Goal: Find contact information: Find contact information

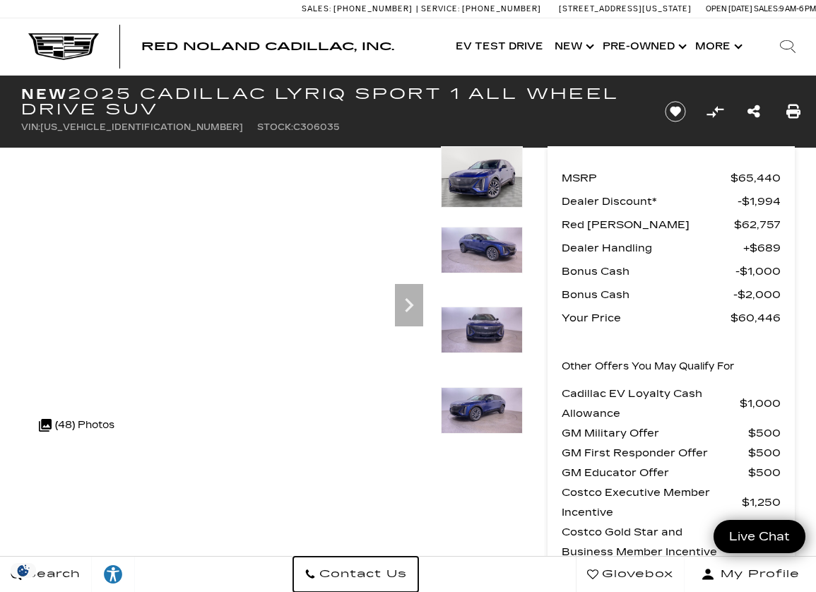
click at [407, 574] on span "Contact Us" at bounding box center [361, 575] width 91 height 20
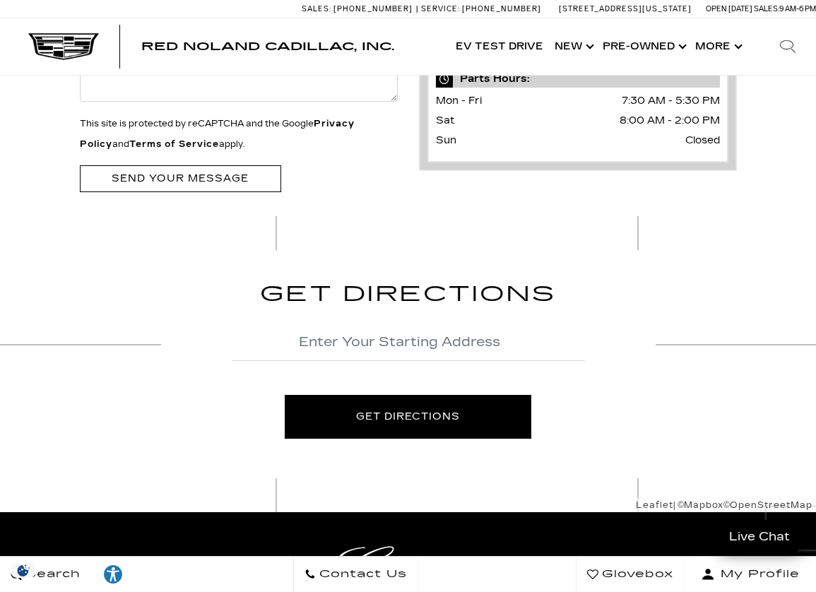
scroll to position [392, 0]
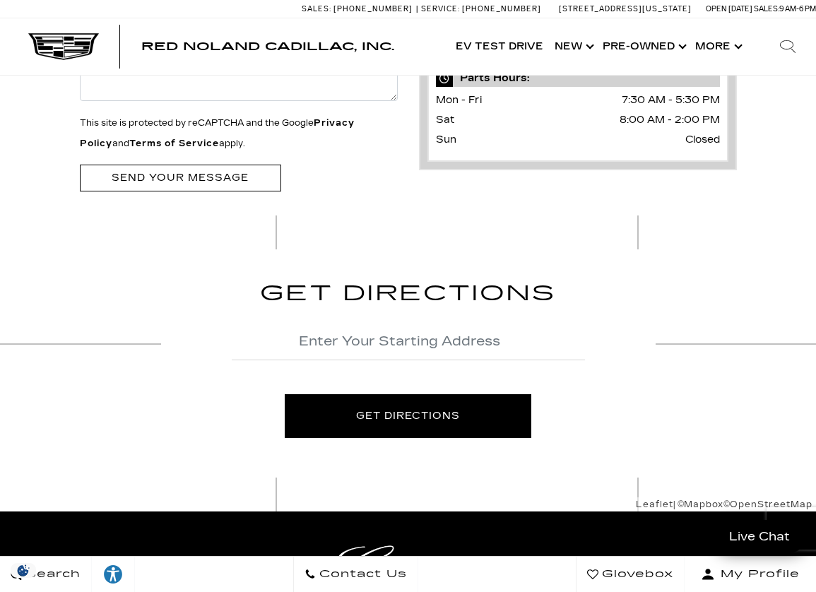
click at [407, 573] on span "Contact Us" at bounding box center [361, 575] width 91 height 20
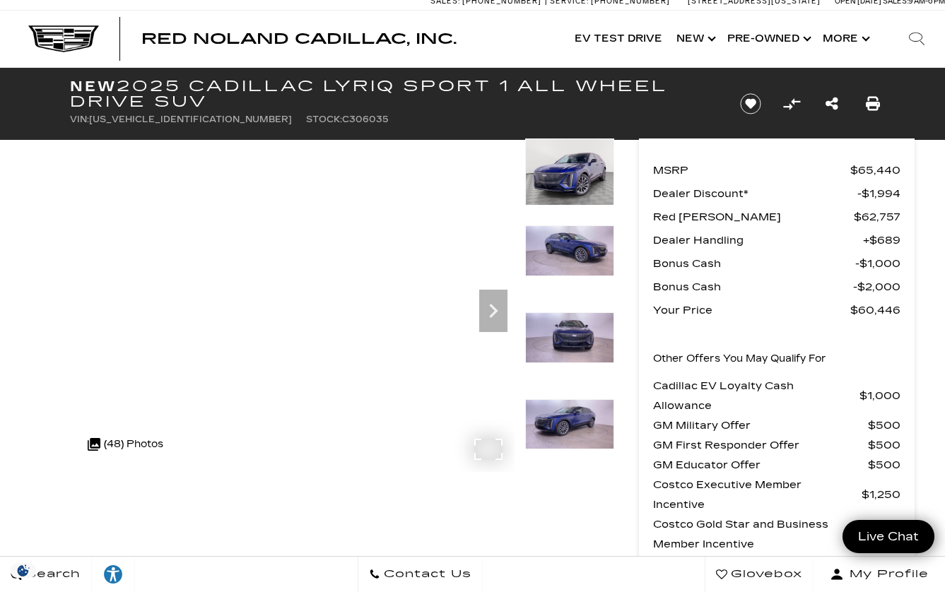
scroll to position [2, 0]
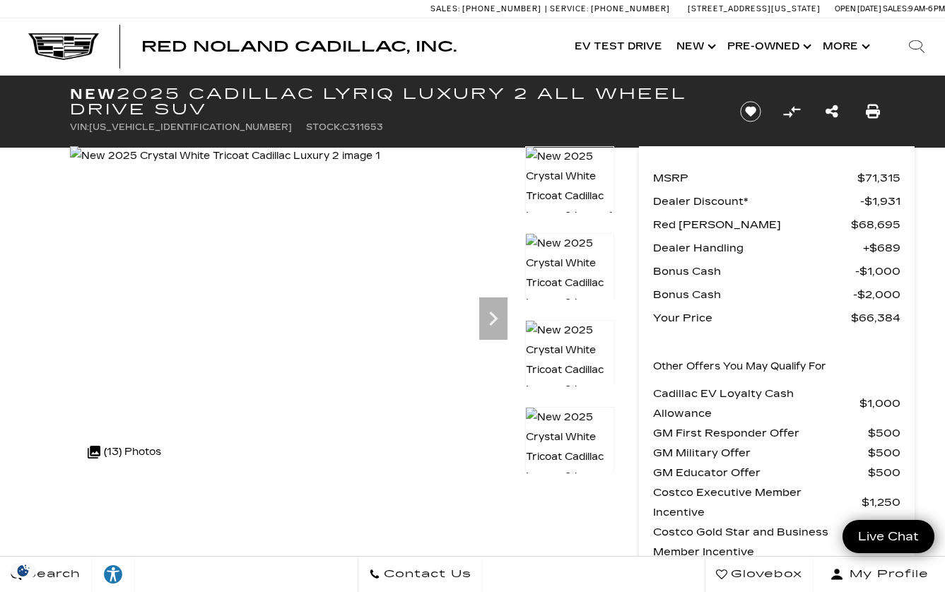
scroll to position [6, 0]
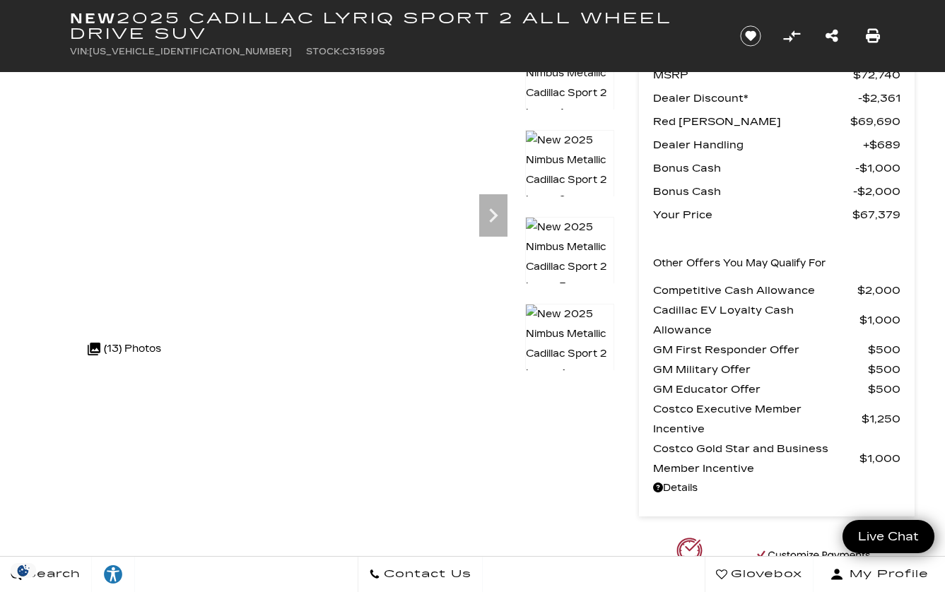
scroll to position [98, 0]
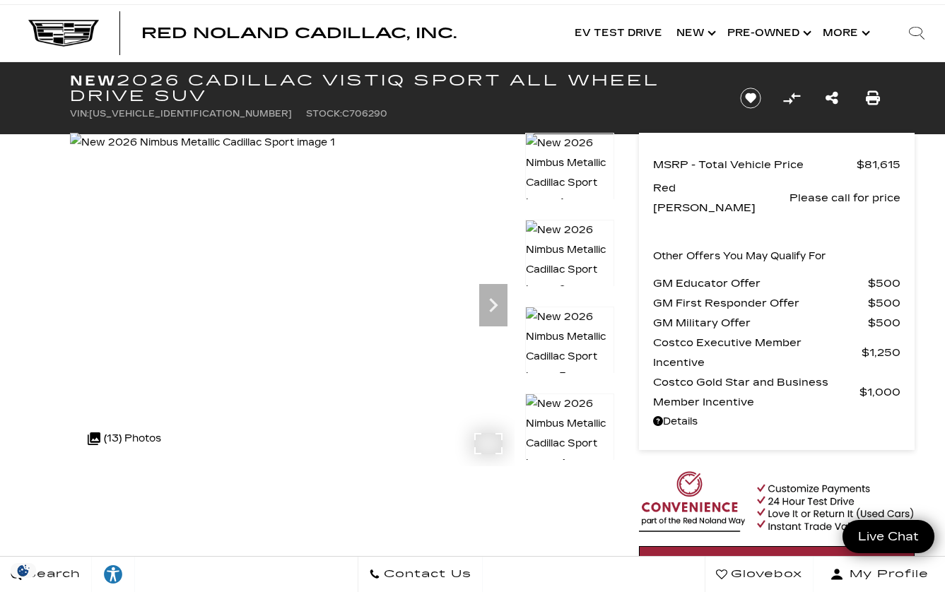
scroll to position [11, 0]
